Goal: Obtain resource: Download file/media

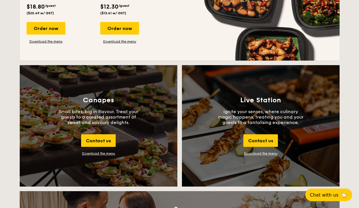
scroll to position [571, 0]
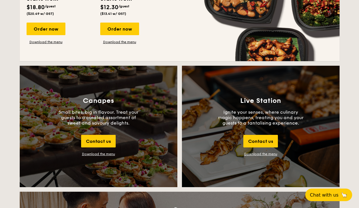
click at [100, 153] on div "Download the menu" at bounding box center [98, 154] width 33 height 4
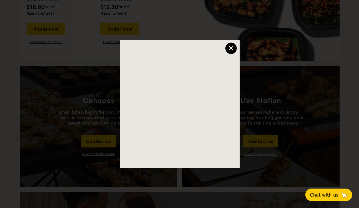
click at [232, 48] on div "×" at bounding box center [230, 48] width 11 height 11
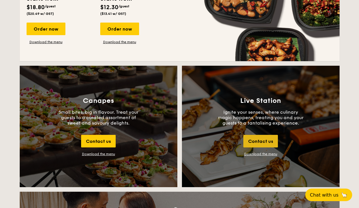
click at [261, 143] on div "Contact us" at bounding box center [260, 141] width 35 height 13
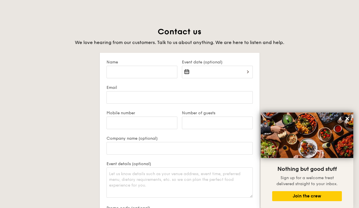
scroll to position [992, 0]
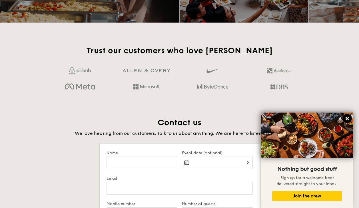
click at [351, 117] on button at bounding box center [347, 118] width 9 height 9
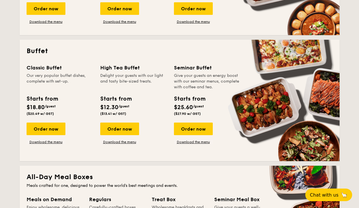
scroll to position [220, 0]
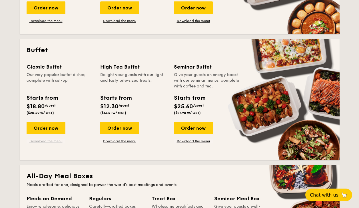
click at [43, 141] on link "Download the menu" at bounding box center [46, 141] width 39 height 5
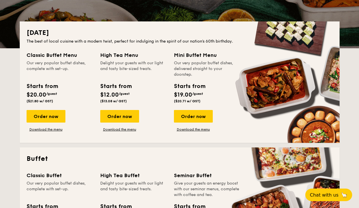
scroll to position [77, 0]
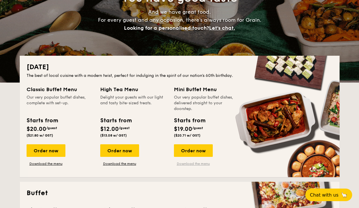
click at [189, 162] on link "Download the menu" at bounding box center [193, 163] width 39 height 5
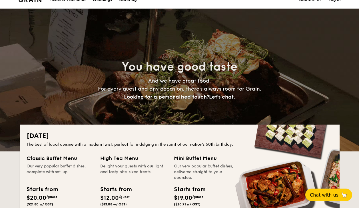
scroll to position [0, 0]
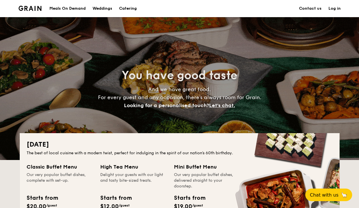
click at [80, 10] on div "Meals On Demand" at bounding box center [67, 8] width 36 height 17
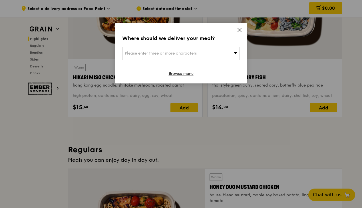
scroll to position [257, 0]
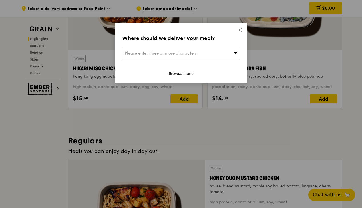
click at [238, 31] on icon at bounding box center [239, 29] width 3 height 3
